Goal: Task Accomplishment & Management: Manage account settings

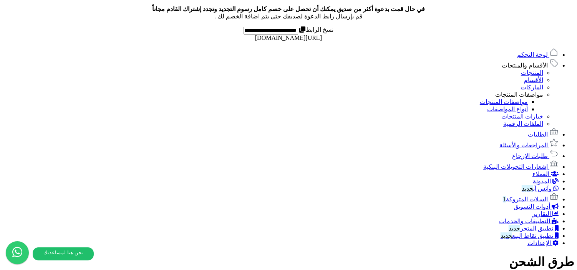
scroll to position [498, 0]
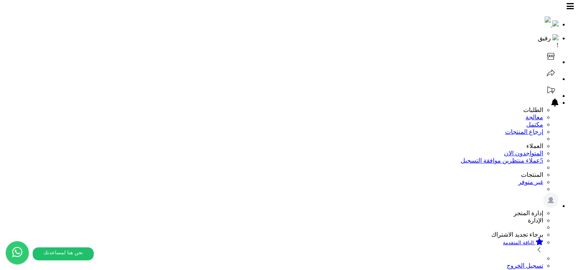
type input "******"
